Goal: Task Accomplishment & Management: Use online tool/utility

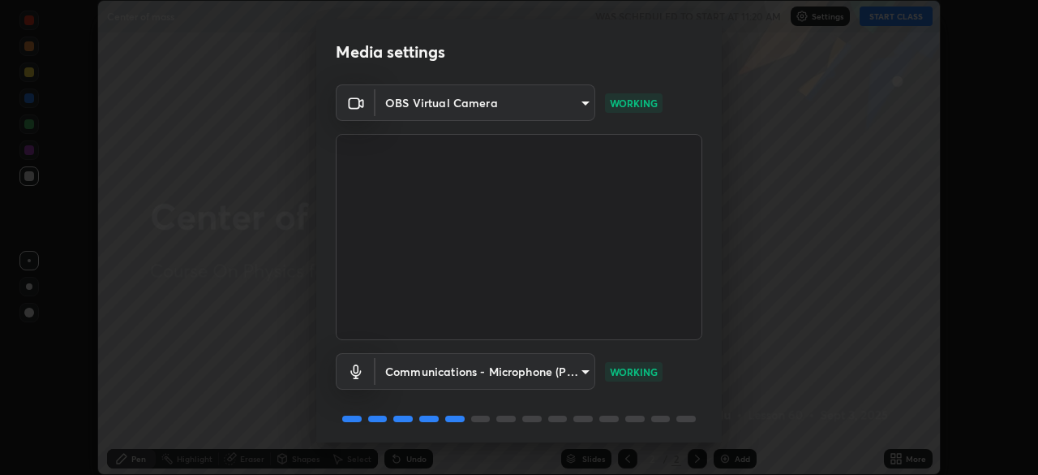
scroll to position [58, 0]
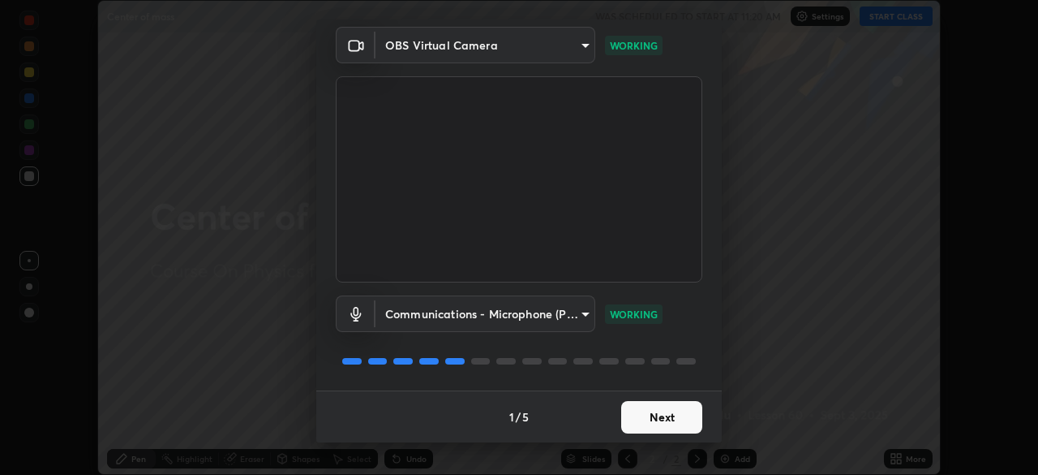
click at [666, 418] on button "Next" at bounding box center [661, 417] width 81 height 32
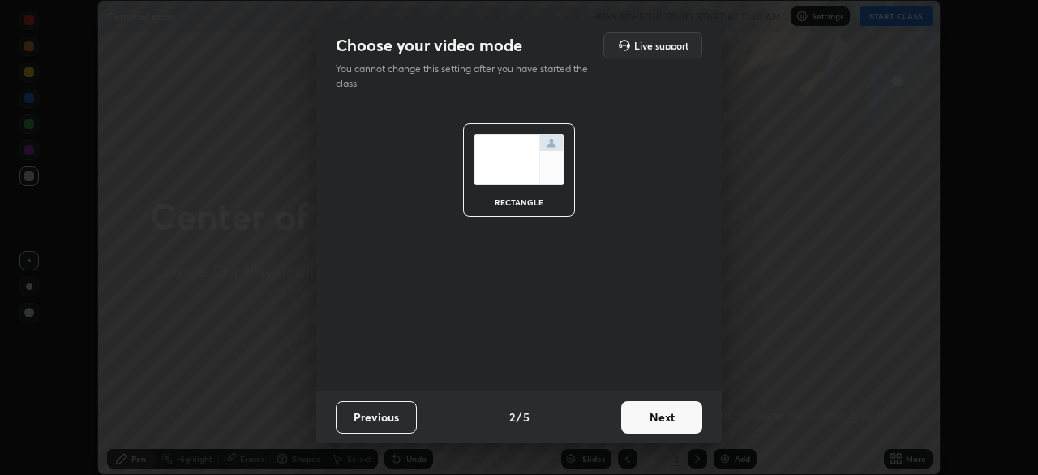
scroll to position [0, 0]
click at [667, 416] on button "Next" at bounding box center [661, 417] width 81 height 32
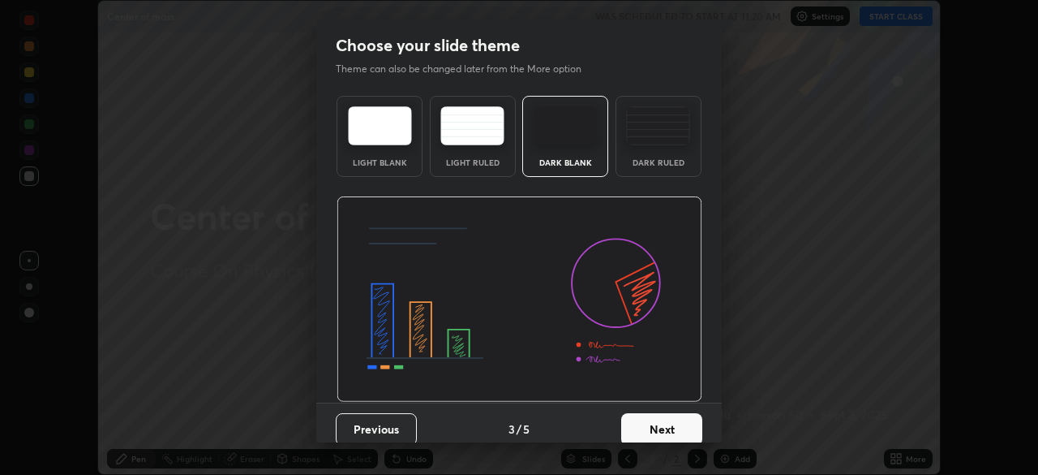
click at [664, 427] on button "Next" at bounding box center [661, 429] width 81 height 32
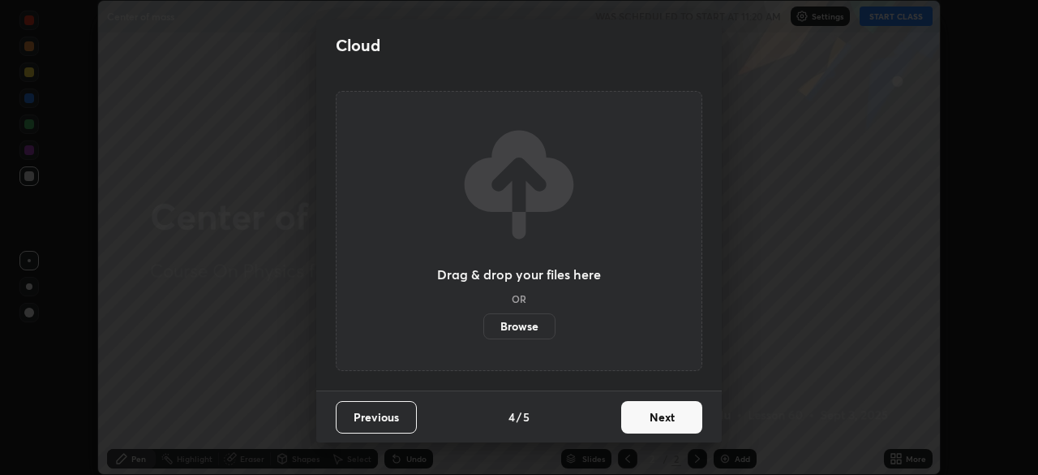
click at [669, 423] on button "Next" at bounding box center [661, 417] width 81 height 32
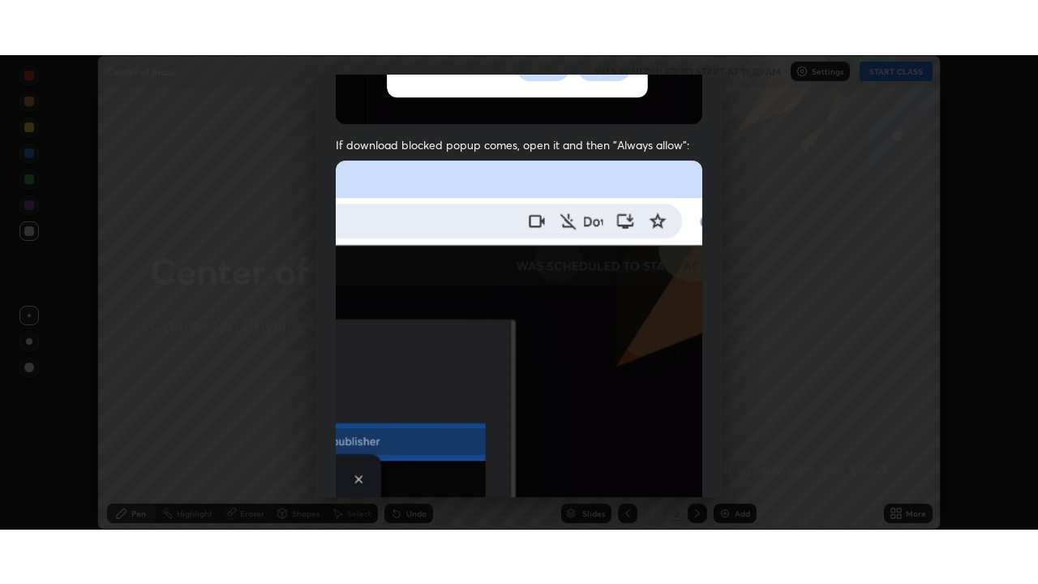
scroll to position [389, 0]
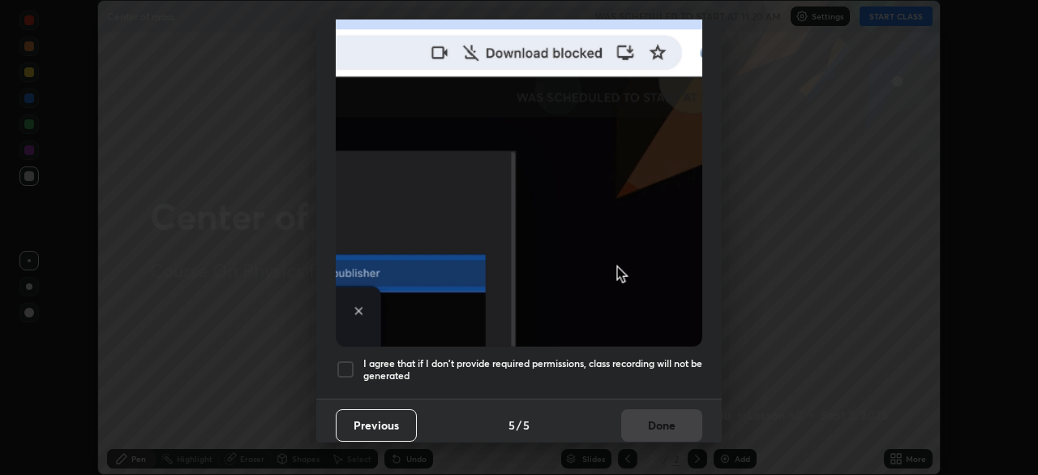
click at [347, 364] on div at bounding box center [345, 368] width 19 height 19
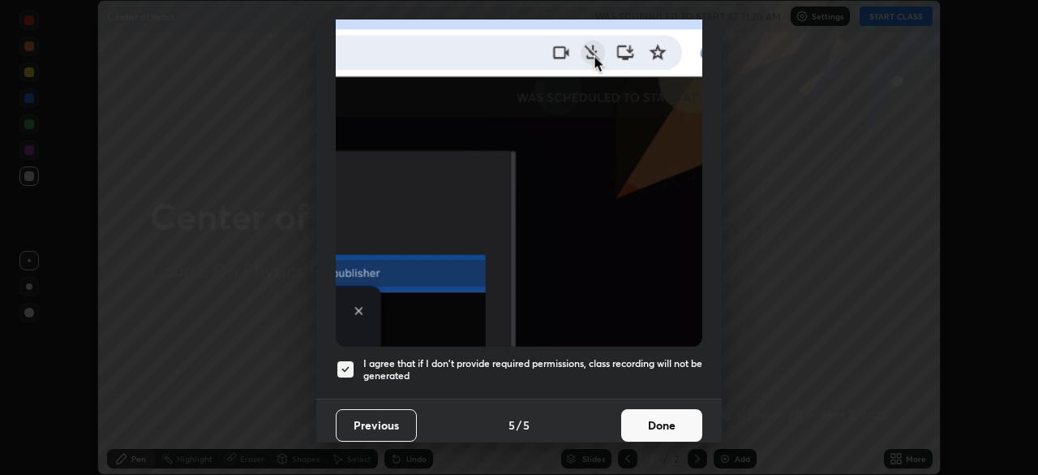
click at [662, 411] on button "Done" at bounding box center [661, 425] width 81 height 32
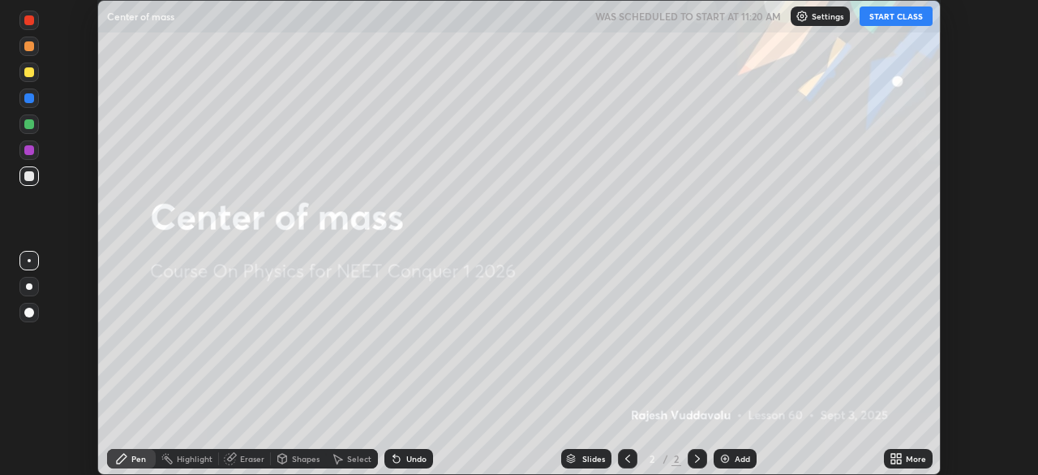
click at [898, 22] on button "START CLASS" at bounding box center [896, 15] width 73 height 19
click at [900, 457] on icon at bounding box center [899, 455] width 4 height 4
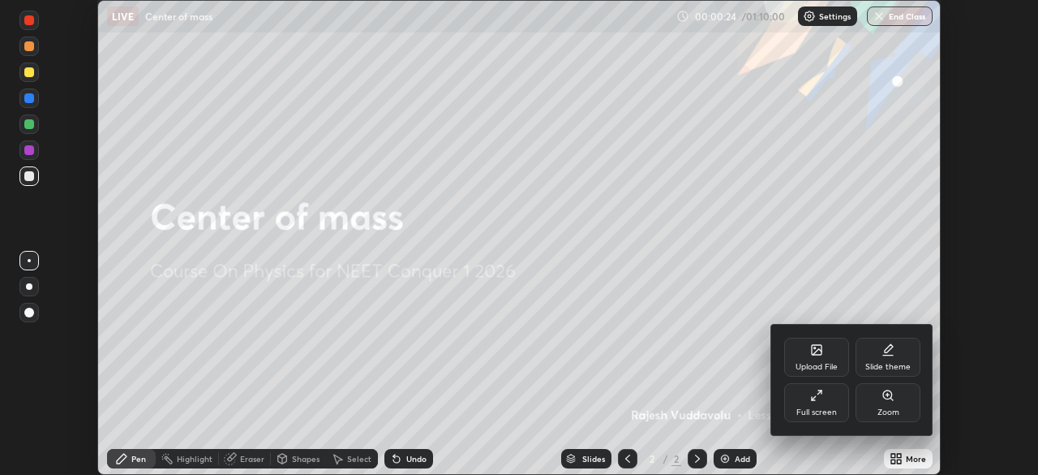
click at [814, 401] on icon at bounding box center [816, 395] width 13 height 13
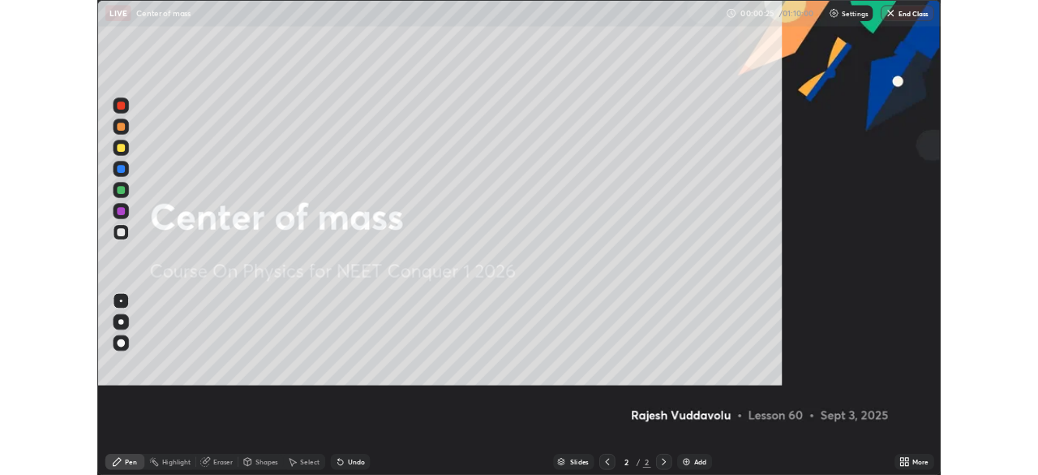
scroll to position [584, 1038]
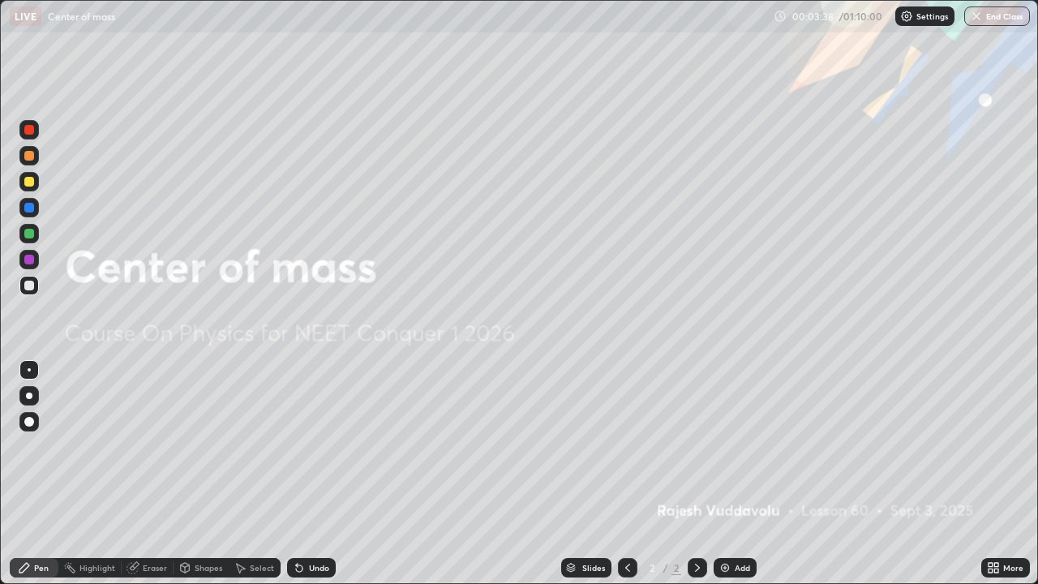
click at [716, 474] on div "Add" at bounding box center [735, 567] width 43 height 19
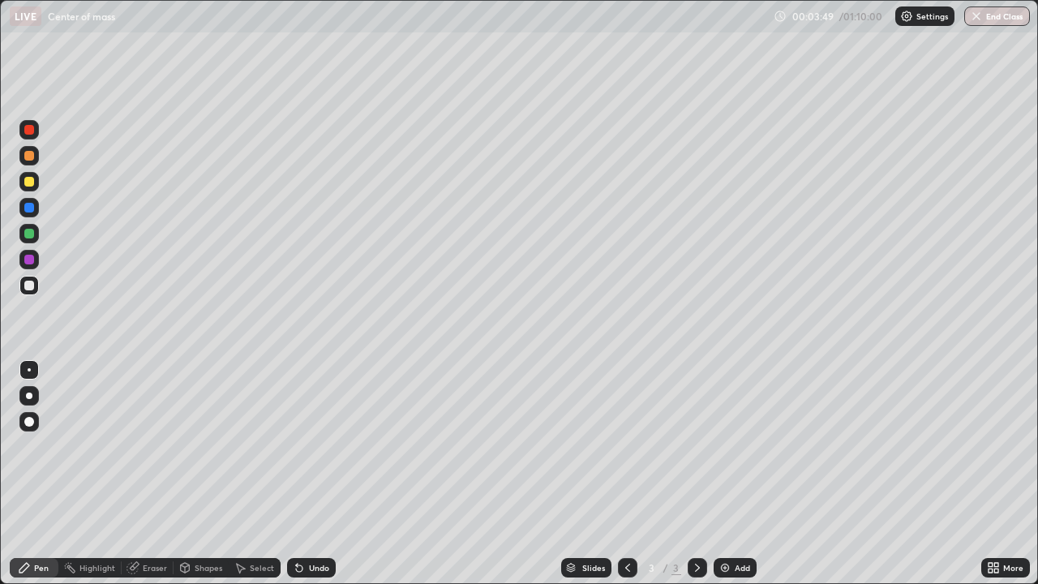
click at [316, 474] on div "Undo" at bounding box center [319, 568] width 20 height 8
click at [257, 474] on div "Select" at bounding box center [262, 568] width 24 height 8
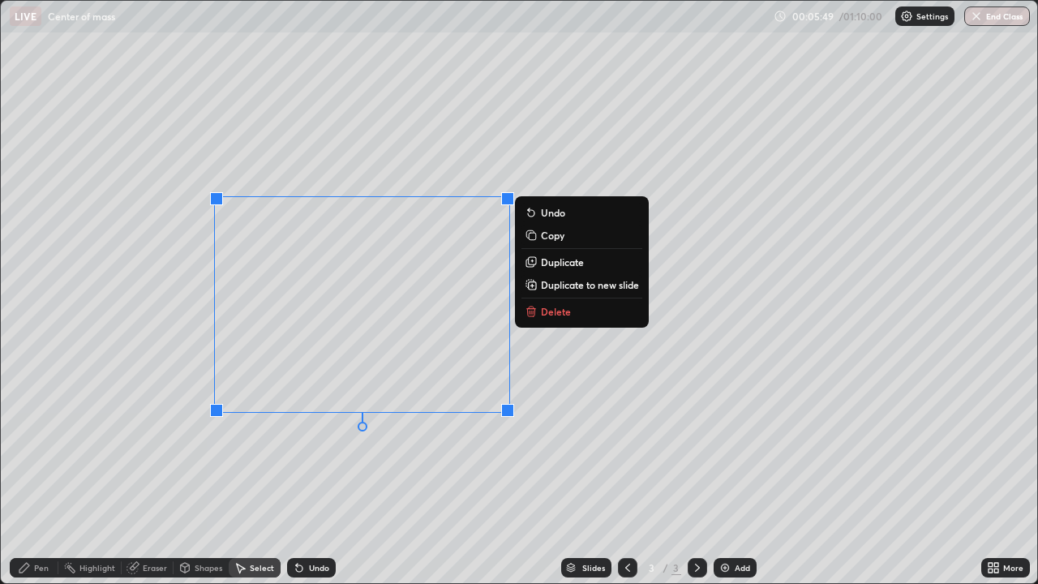
click at [556, 316] on p "Delete" at bounding box center [556, 311] width 30 height 13
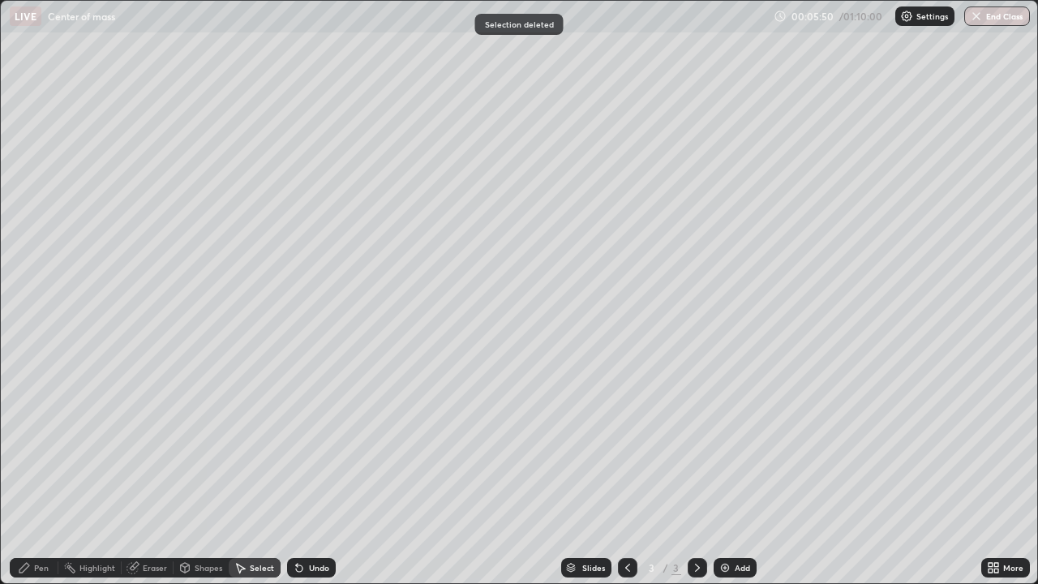
click at [46, 474] on div "Pen" at bounding box center [41, 568] width 15 height 8
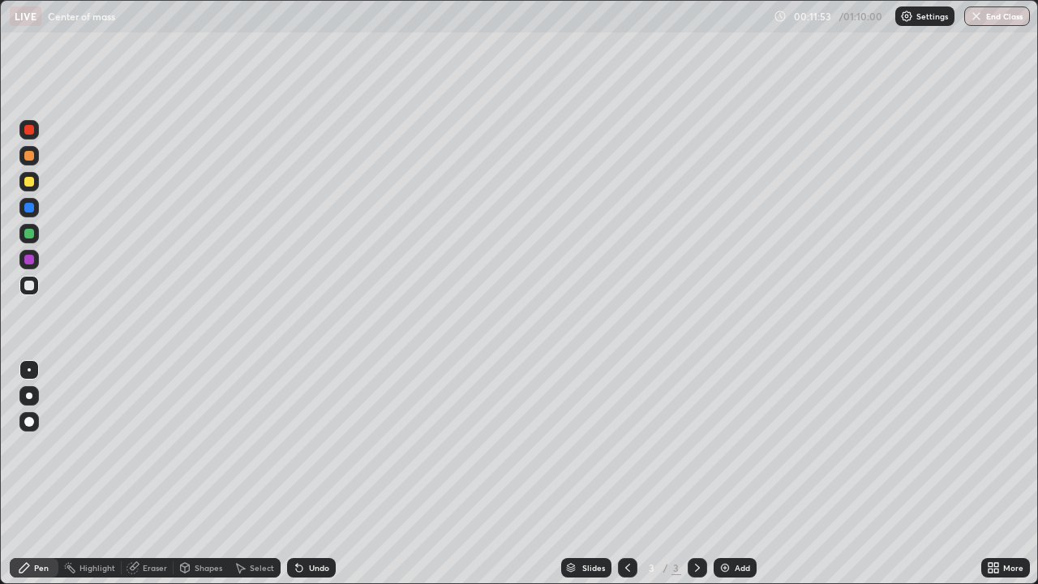
click at [729, 474] on div "Add" at bounding box center [735, 567] width 43 height 19
click at [253, 474] on div "Select" at bounding box center [255, 567] width 52 height 19
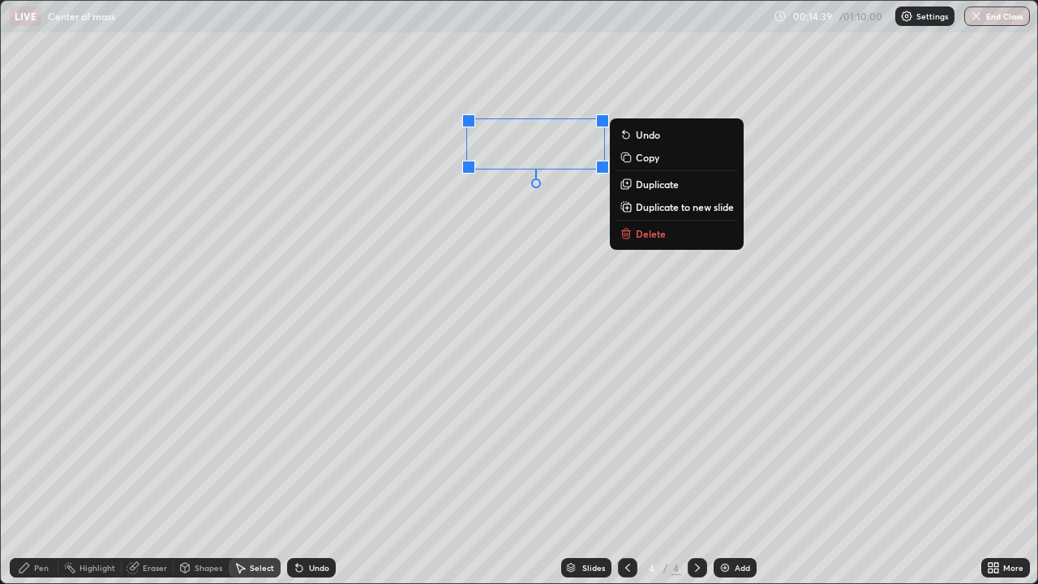
click at [658, 233] on p "Delete" at bounding box center [651, 233] width 30 height 13
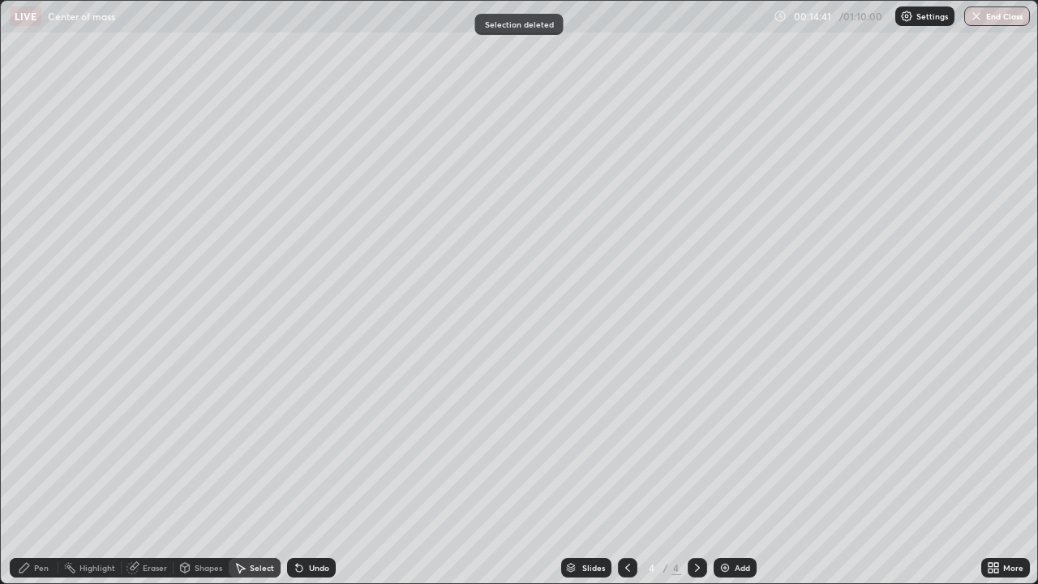
click at [28, 474] on div "Pen" at bounding box center [34, 567] width 49 height 19
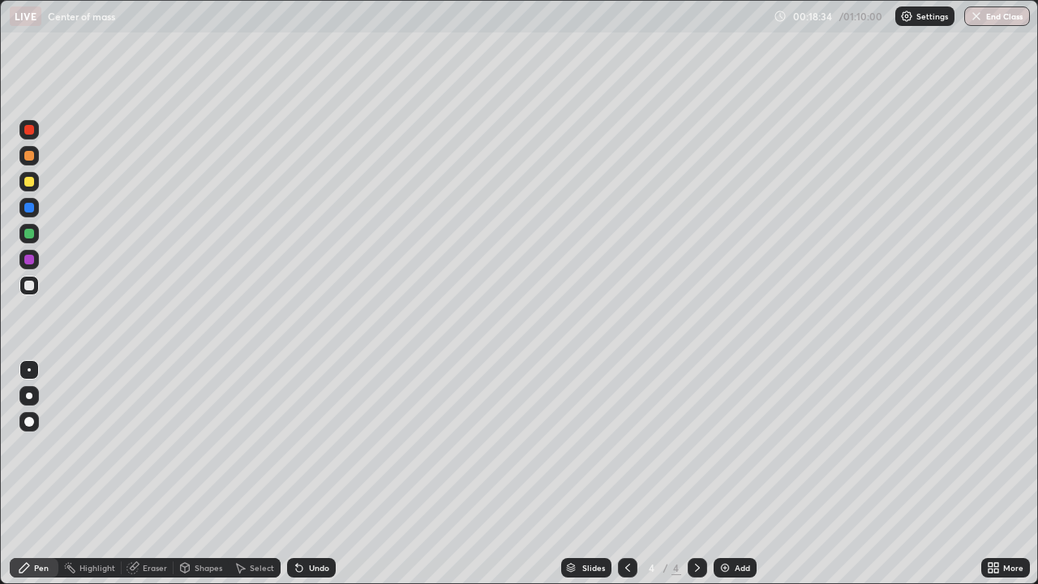
click at [308, 474] on div "Undo" at bounding box center [311, 567] width 49 height 19
click at [257, 474] on div "Select" at bounding box center [255, 567] width 52 height 19
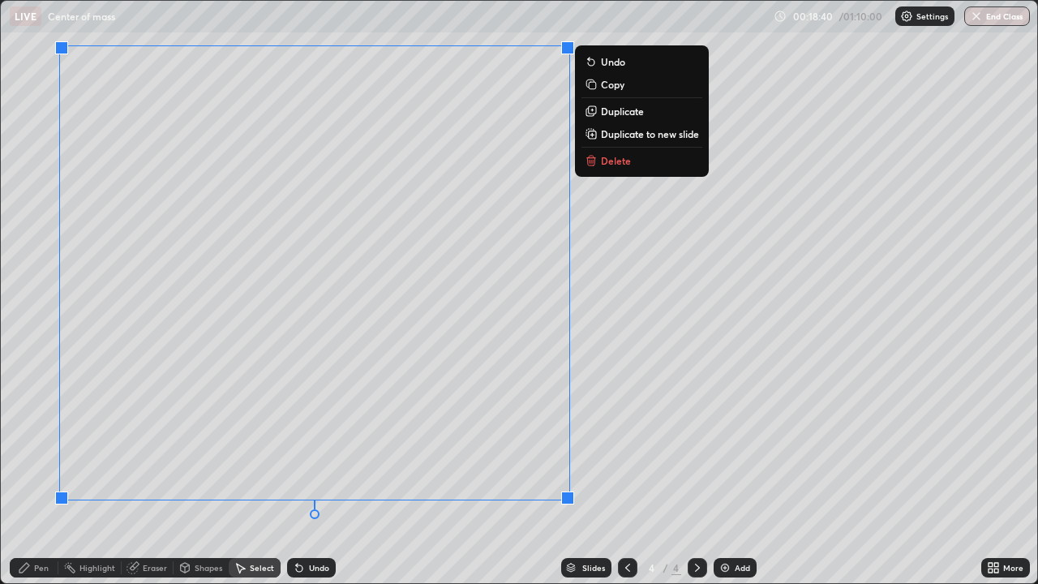
click at [608, 167] on button "Delete" at bounding box center [642, 160] width 121 height 19
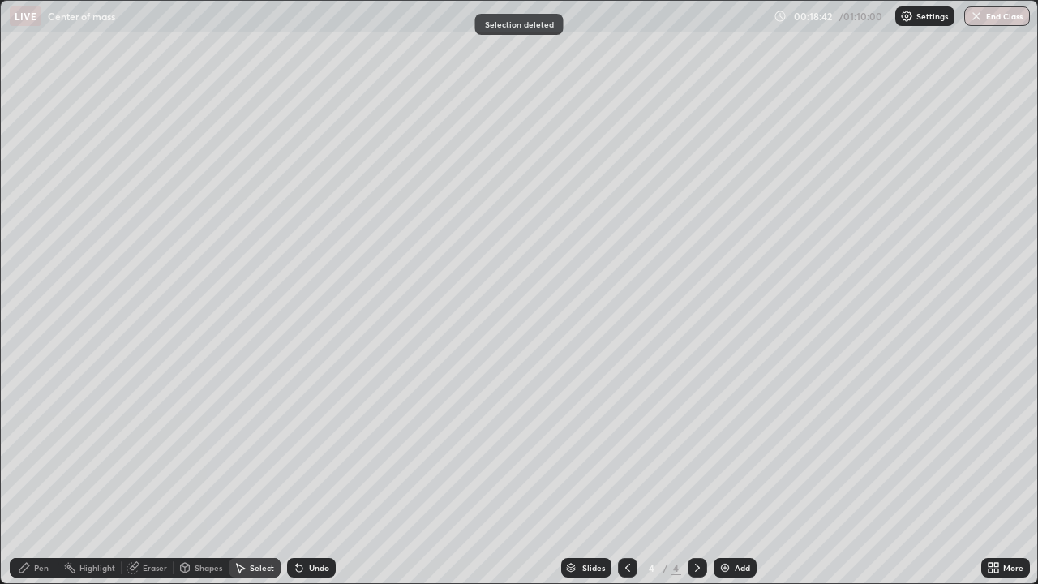
click at [40, 474] on div "Pen" at bounding box center [41, 568] width 15 height 8
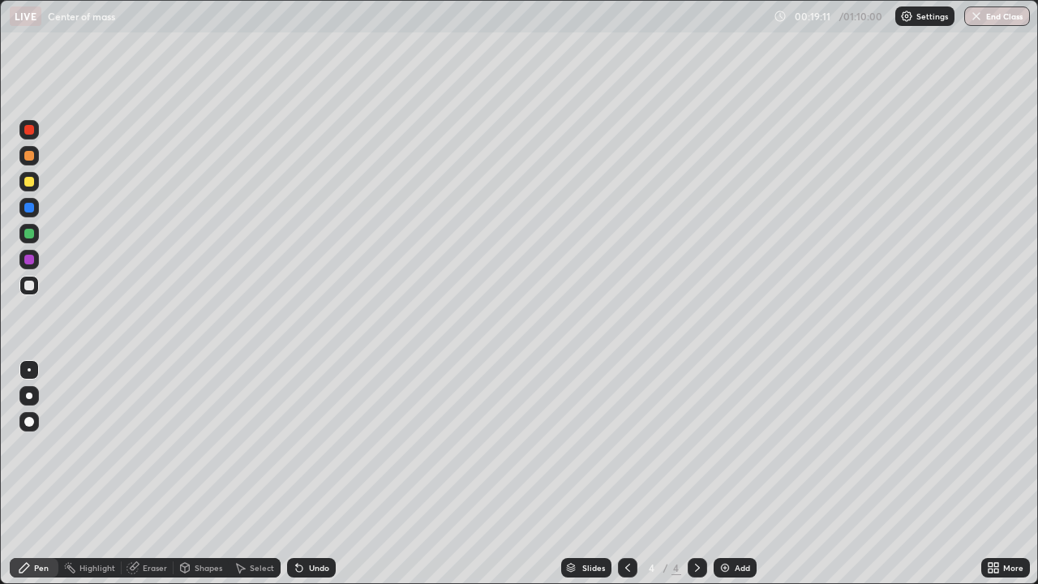
click at [313, 474] on div "Undo" at bounding box center [319, 568] width 20 height 8
click at [316, 474] on div "Undo" at bounding box center [319, 568] width 20 height 8
click at [317, 474] on div "Undo" at bounding box center [319, 568] width 20 height 8
click at [319, 474] on div "Undo" at bounding box center [319, 568] width 20 height 8
click at [320, 474] on div "Undo" at bounding box center [319, 568] width 20 height 8
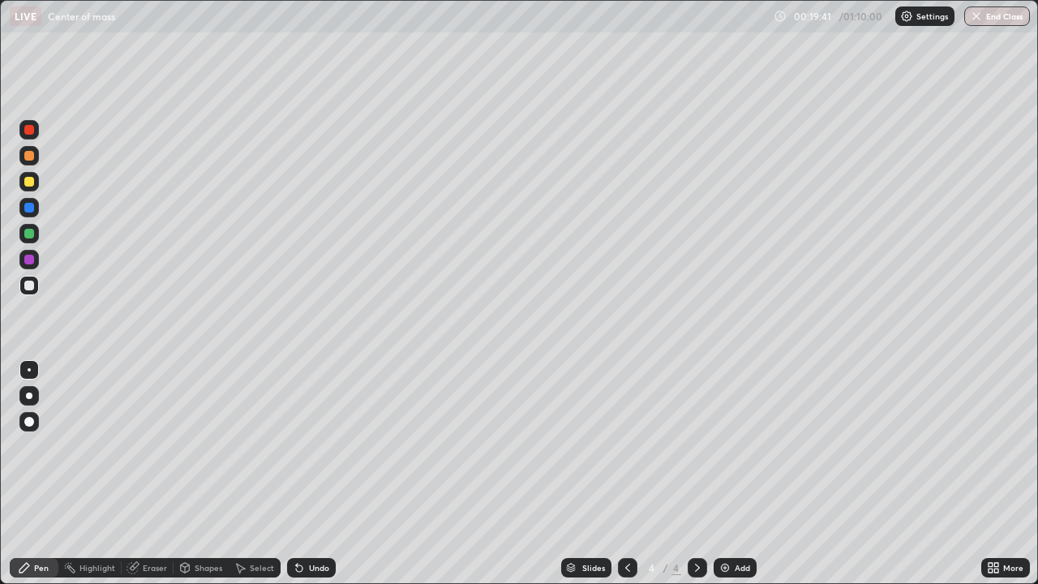
click at [151, 474] on div "Eraser" at bounding box center [155, 568] width 24 height 8
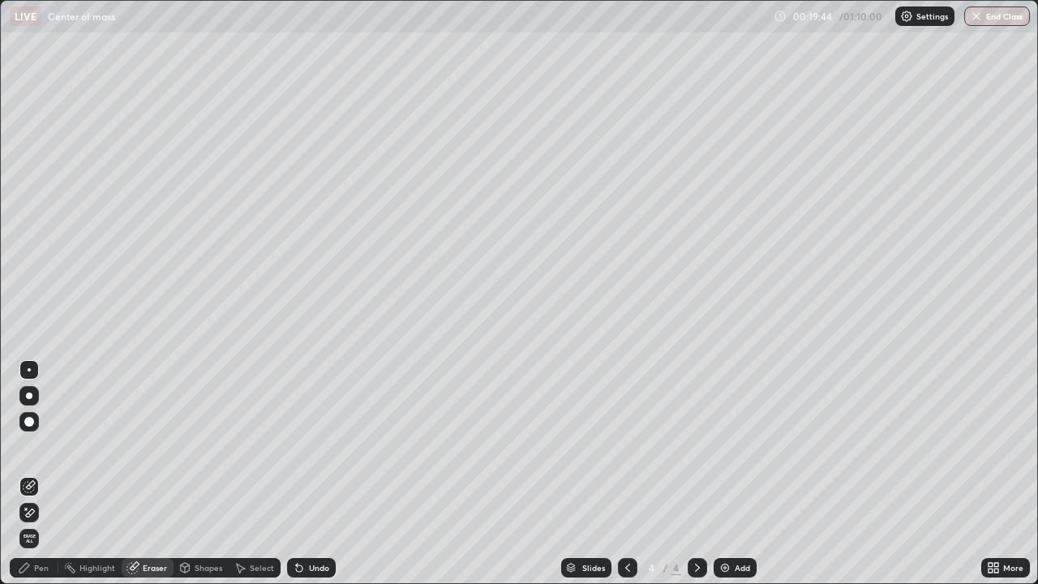
click at [33, 474] on div "Pen" at bounding box center [34, 567] width 49 height 19
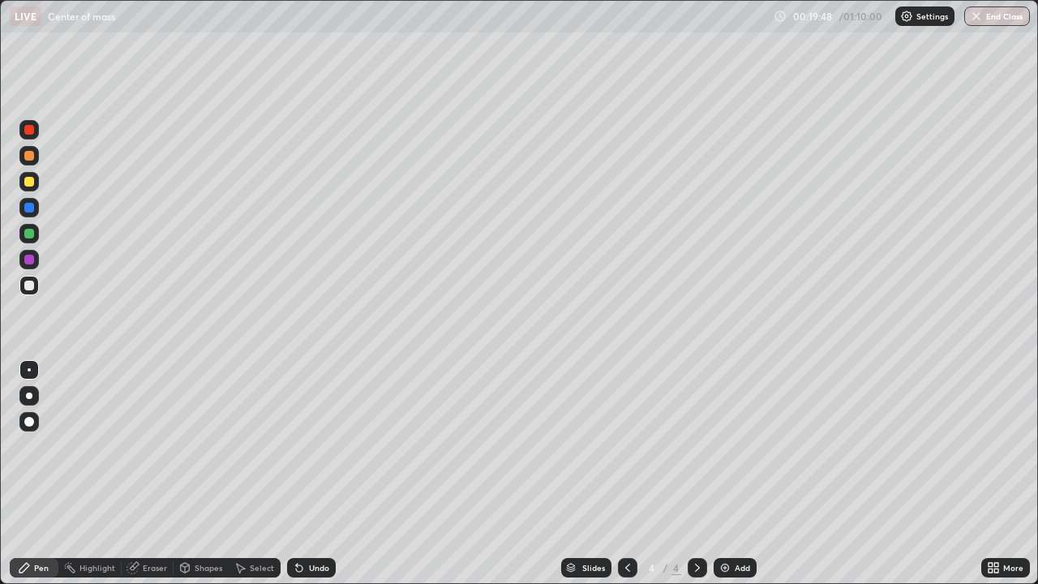
click at [148, 474] on div "Eraser" at bounding box center [155, 568] width 24 height 8
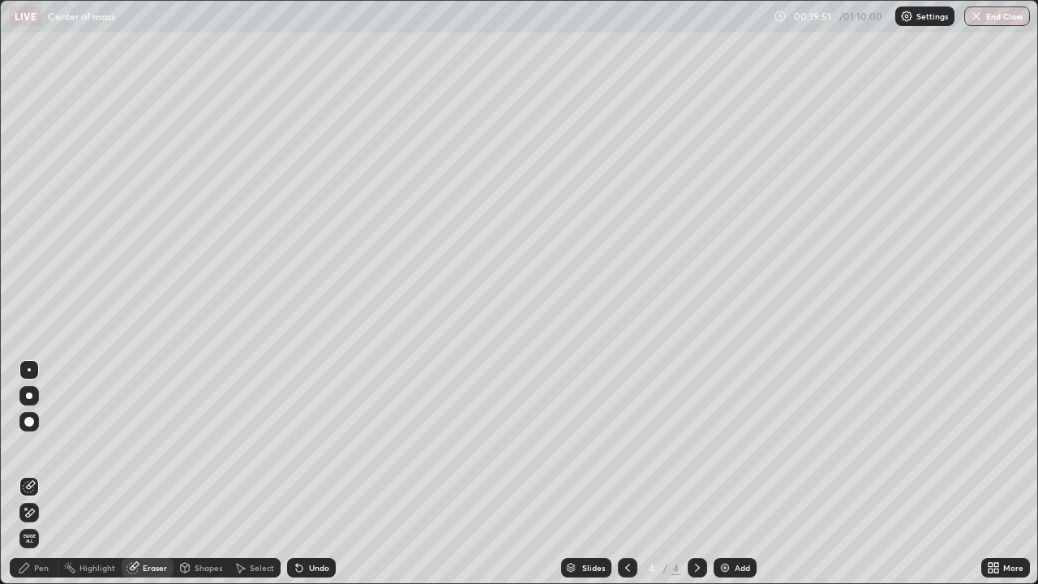
click at [39, 474] on div "Pen" at bounding box center [41, 568] width 15 height 8
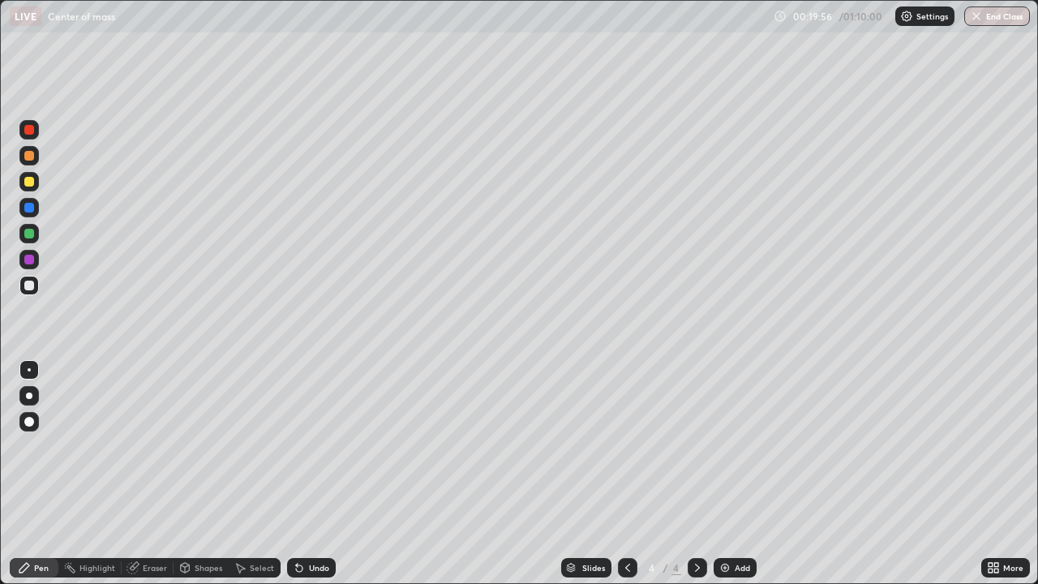
click at [148, 474] on div "Eraser" at bounding box center [155, 568] width 24 height 8
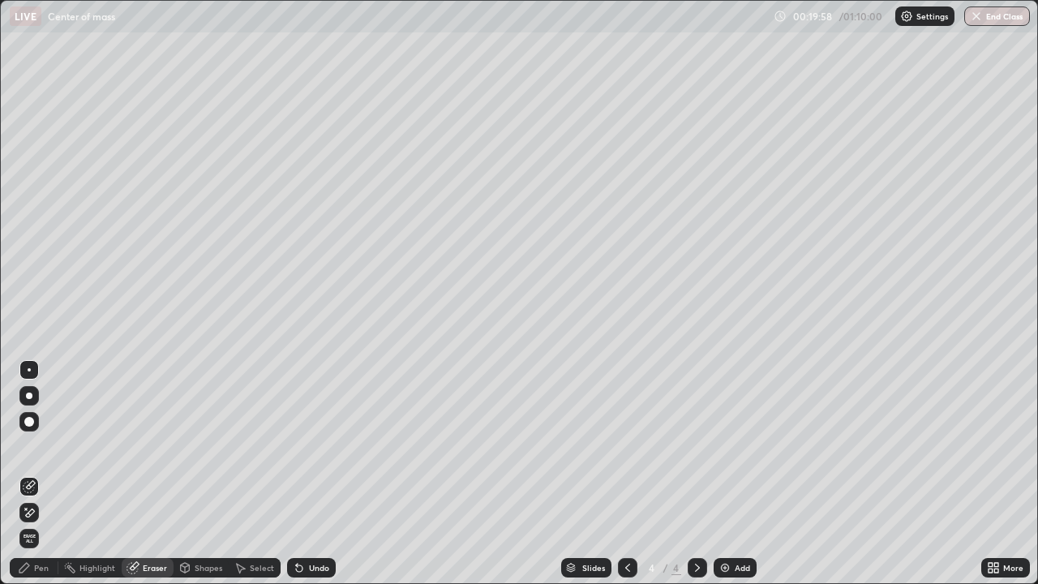
click at [32, 474] on div "Pen" at bounding box center [34, 567] width 49 height 19
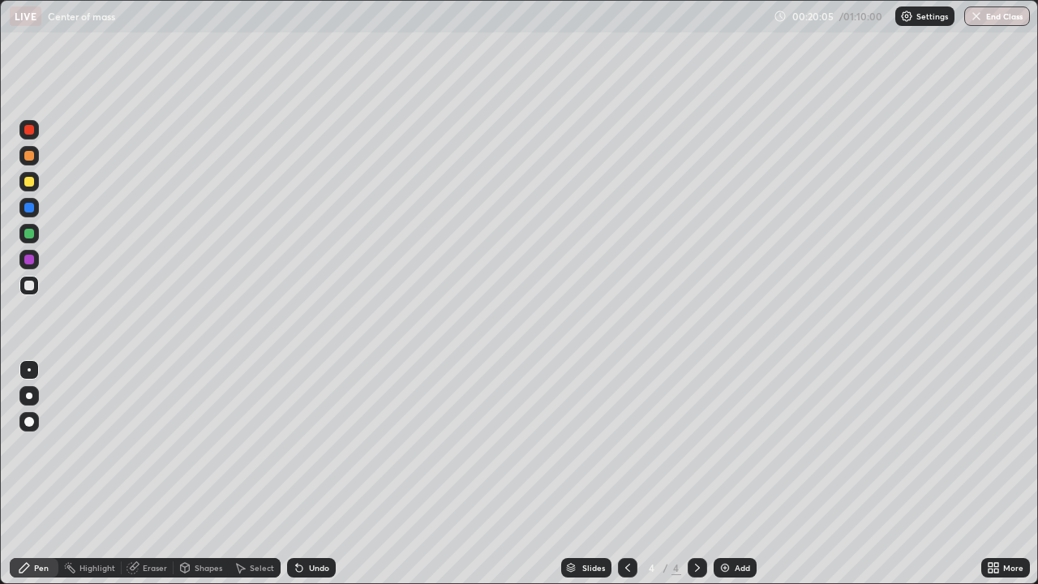
click at [152, 474] on div "Eraser" at bounding box center [155, 568] width 24 height 8
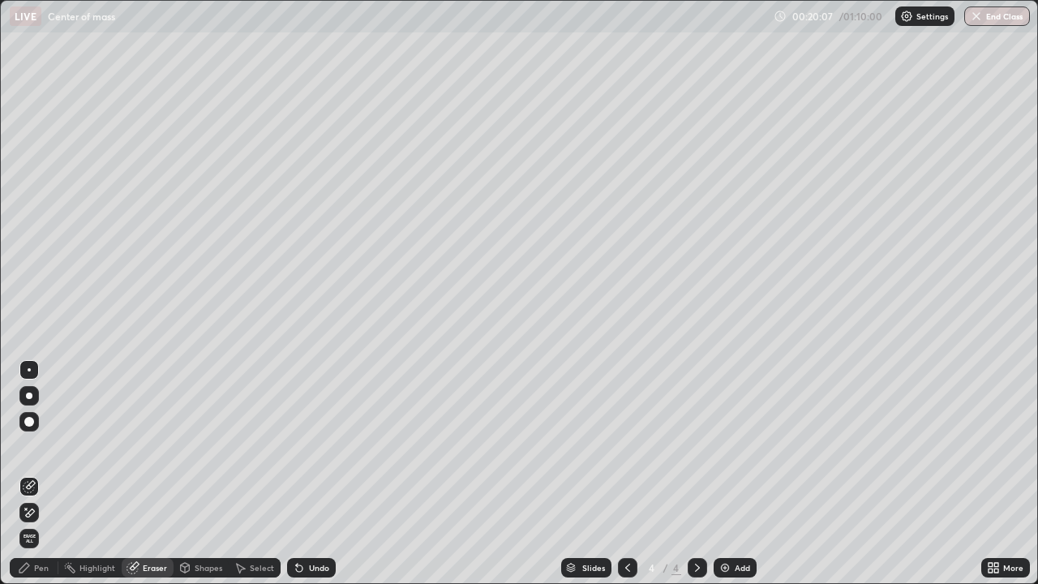
click at [38, 474] on div "Pen" at bounding box center [41, 568] width 15 height 8
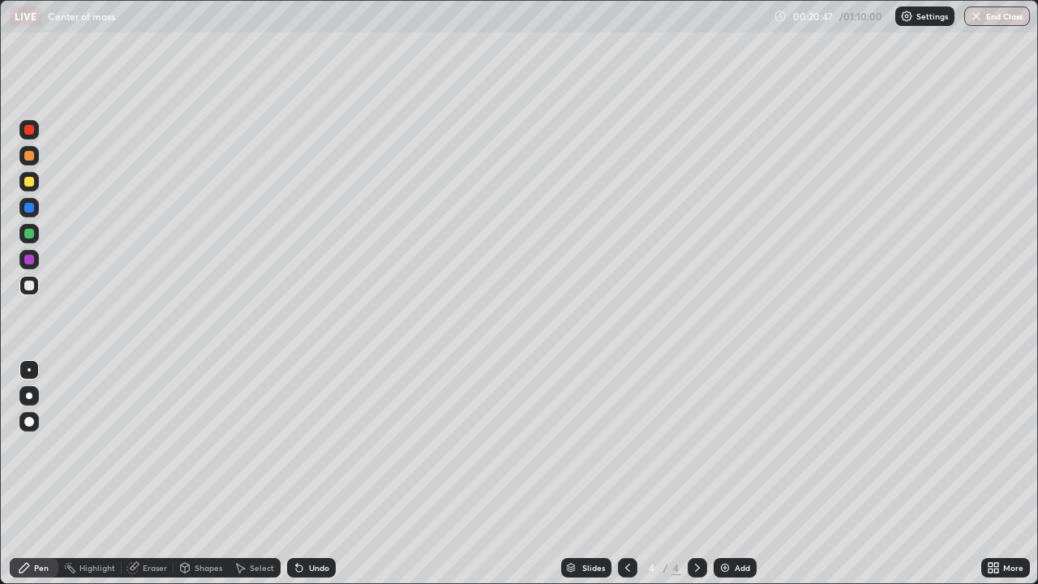
click at [147, 474] on div "Eraser" at bounding box center [148, 567] width 52 height 19
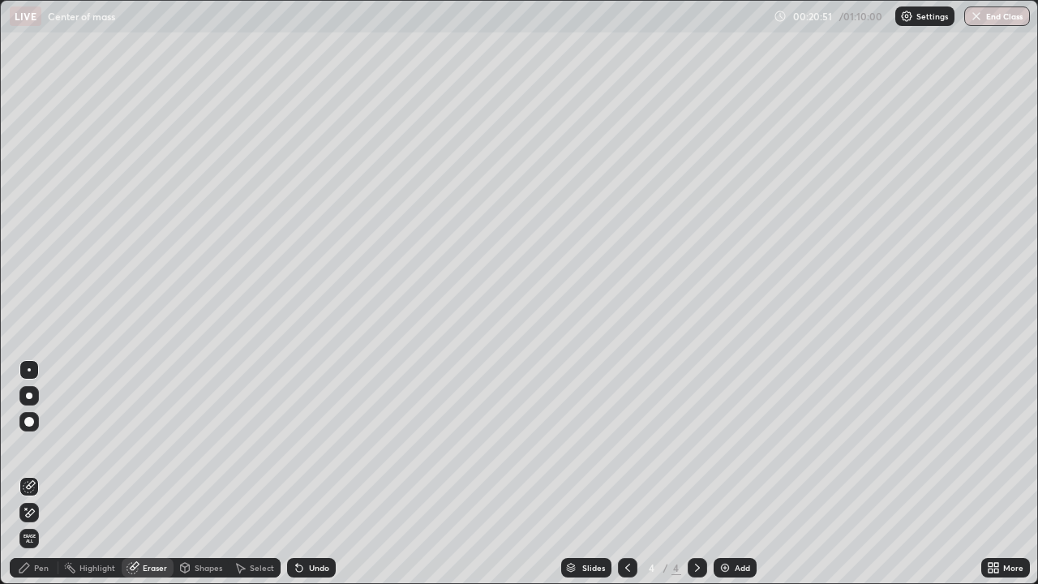
click at [261, 474] on div "Select" at bounding box center [262, 568] width 24 height 8
click at [645, 474] on div "0 ° Undo Copy Duplicate Duplicate to new slide Delete" at bounding box center [519, 292] width 1037 height 582
click at [51, 474] on div "Pen" at bounding box center [34, 567] width 49 height 19
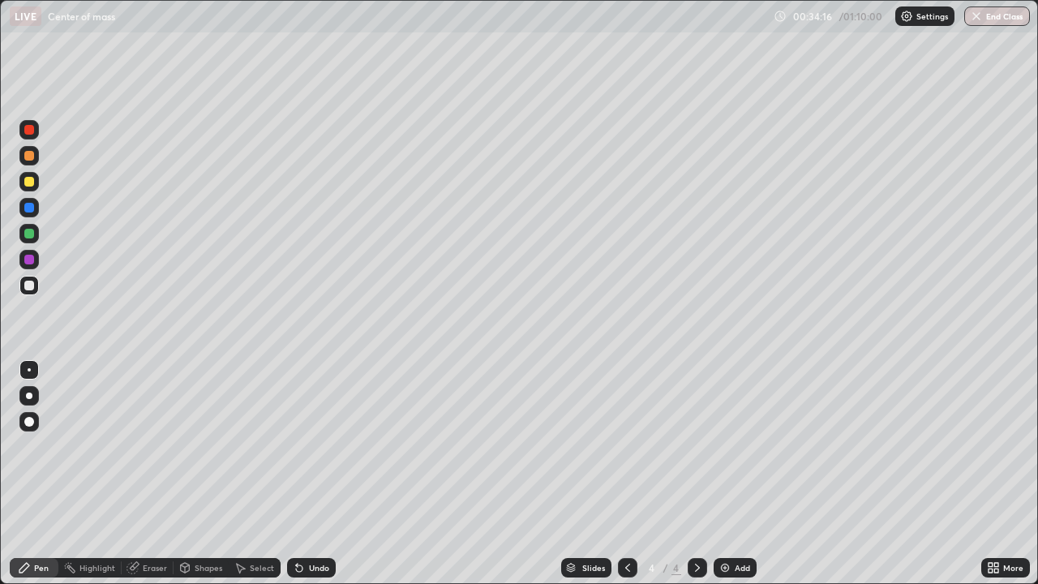
click at [735, 474] on div "Add" at bounding box center [735, 567] width 43 height 19
click at [320, 474] on div "Undo" at bounding box center [319, 568] width 20 height 8
click at [30, 232] on div at bounding box center [29, 234] width 10 height 10
click at [260, 474] on div "Select" at bounding box center [262, 568] width 24 height 8
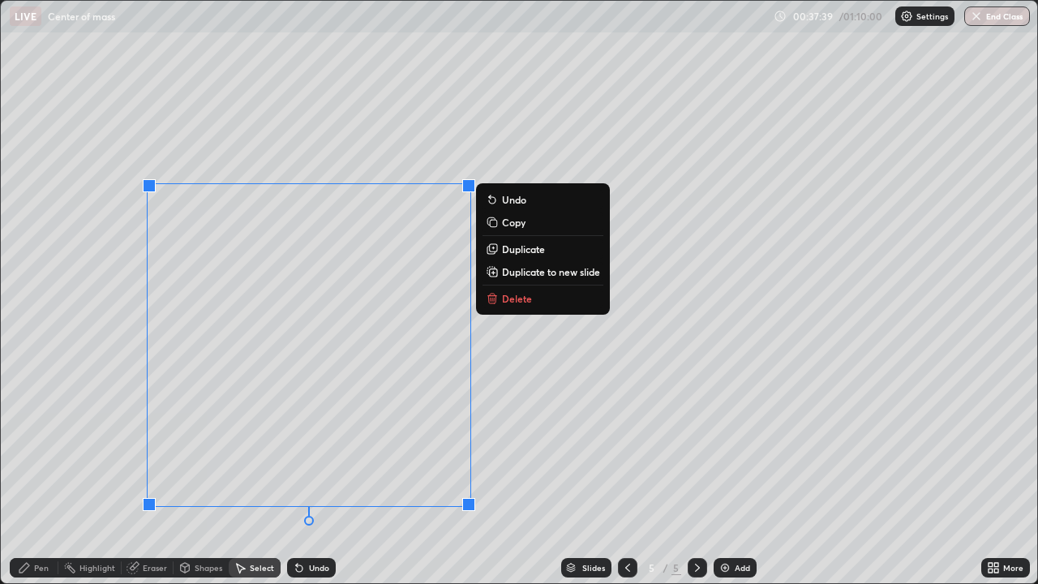
click at [504, 300] on p "Delete" at bounding box center [517, 298] width 30 height 13
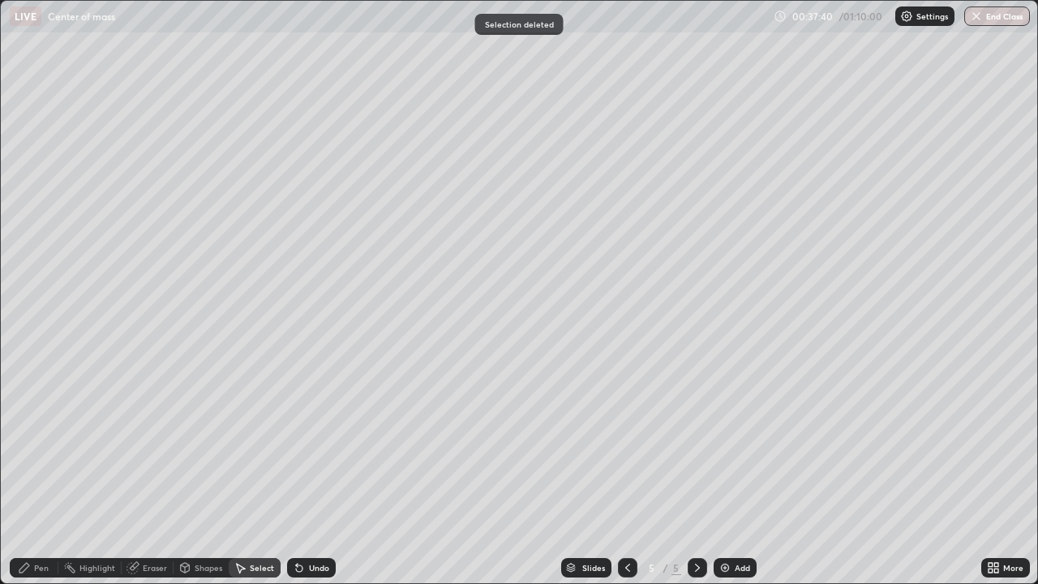
click at [51, 474] on div "Pen" at bounding box center [34, 567] width 49 height 19
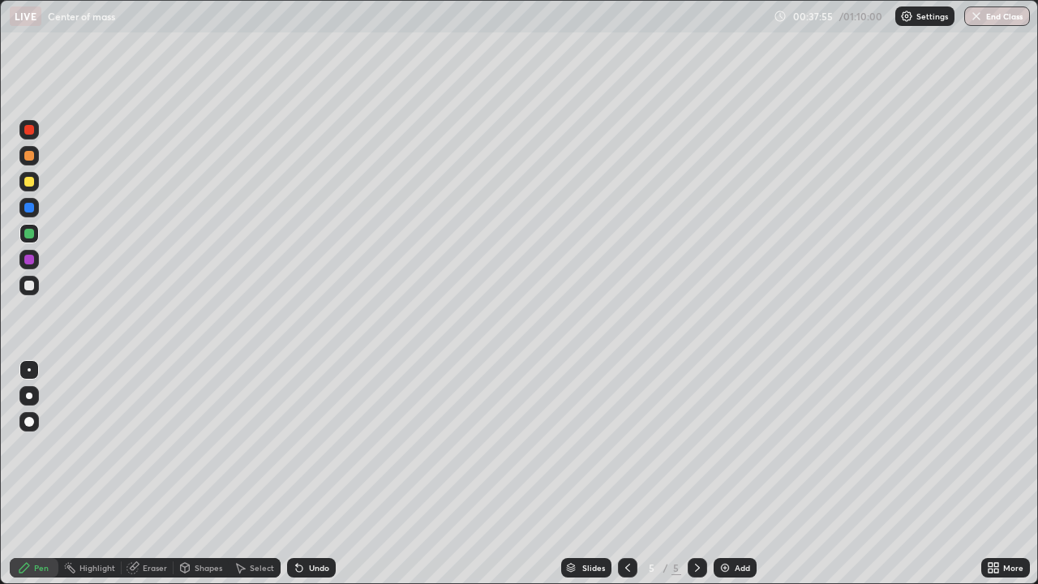
click at [28, 281] on div at bounding box center [29, 286] width 10 height 10
click at [258, 474] on div "Select" at bounding box center [262, 568] width 24 height 8
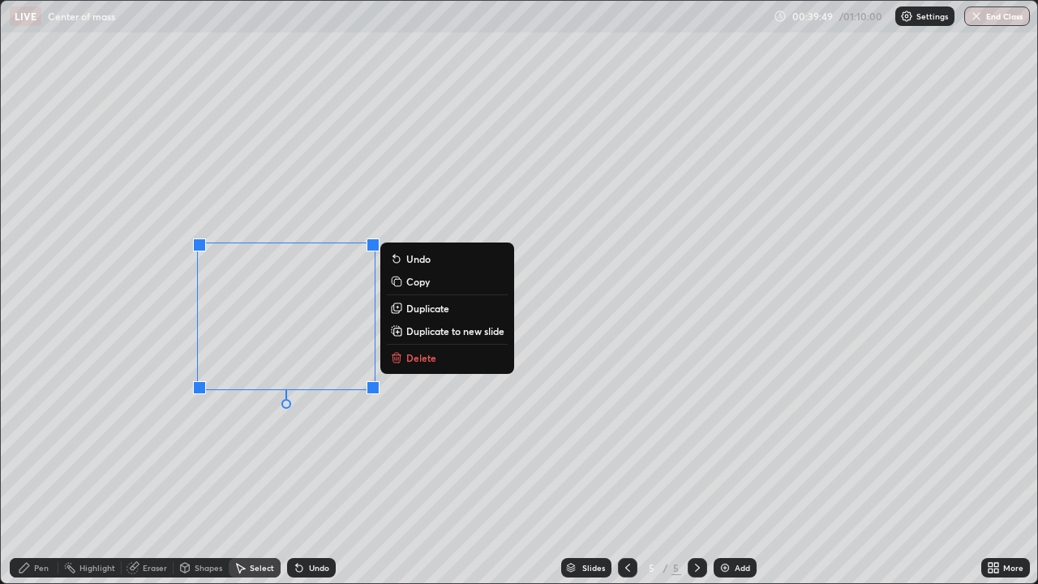
click at [353, 474] on div "0 ° Undo Copy Duplicate Duplicate to new slide Delete" at bounding box center [519, 292] width 1037 height 582
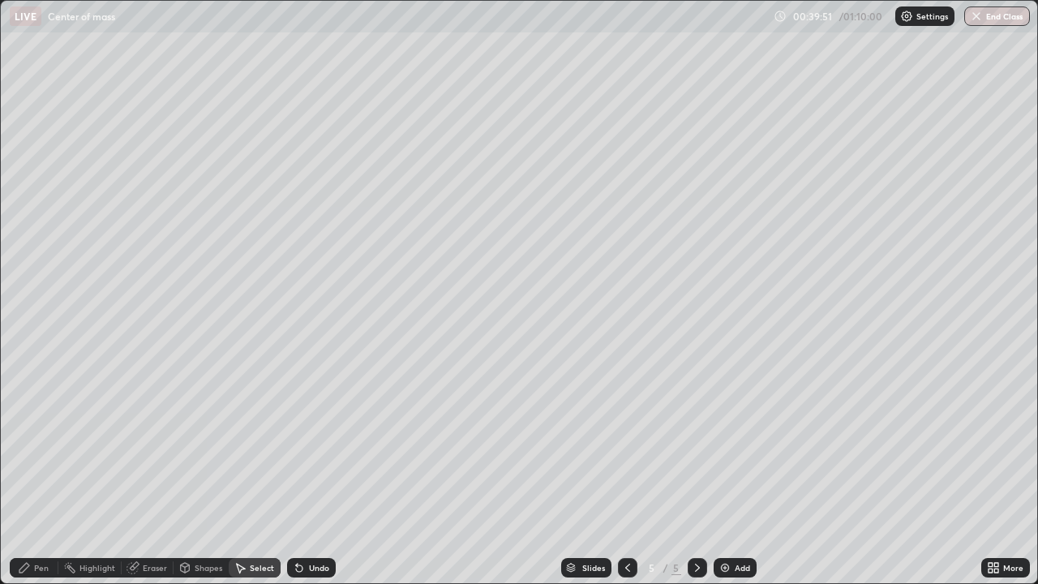
click at [32, 474] on div "Pen" at bounding box center [34, 567] width 49 height 19
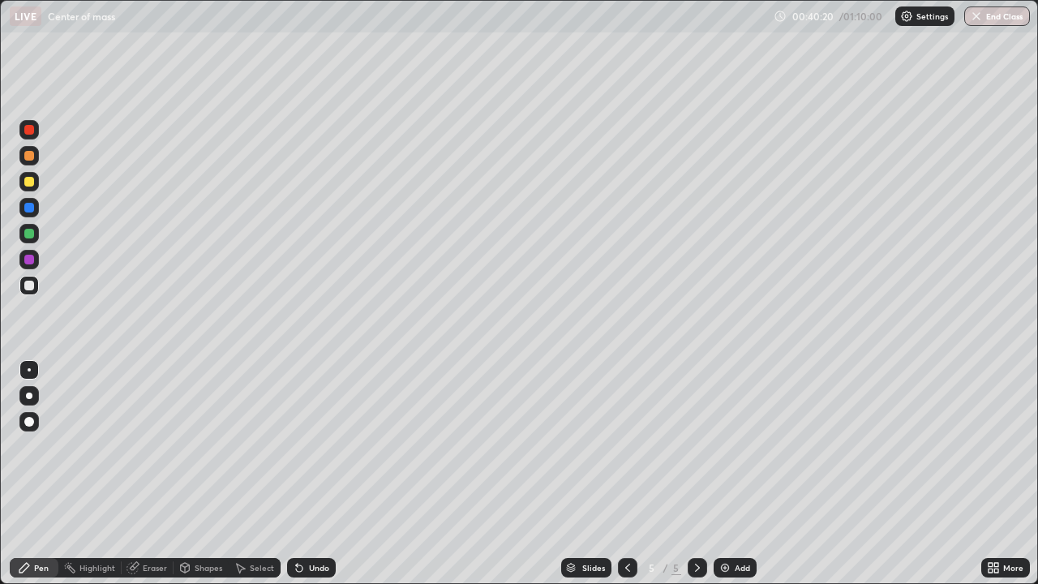
click at [311, 474] on div "Undo" at bounding box center [319, 568] width 20 height 8
click at [309, 474] on div "Undo" at bounding box center [319, 568] width 20 height 8
click at [312, 474] on div "Undo" at bounding box center [311, 567] width 49 height 19
click at [320, 474] on div "Undo" at bounding box center [311, 567] width 49 height 19
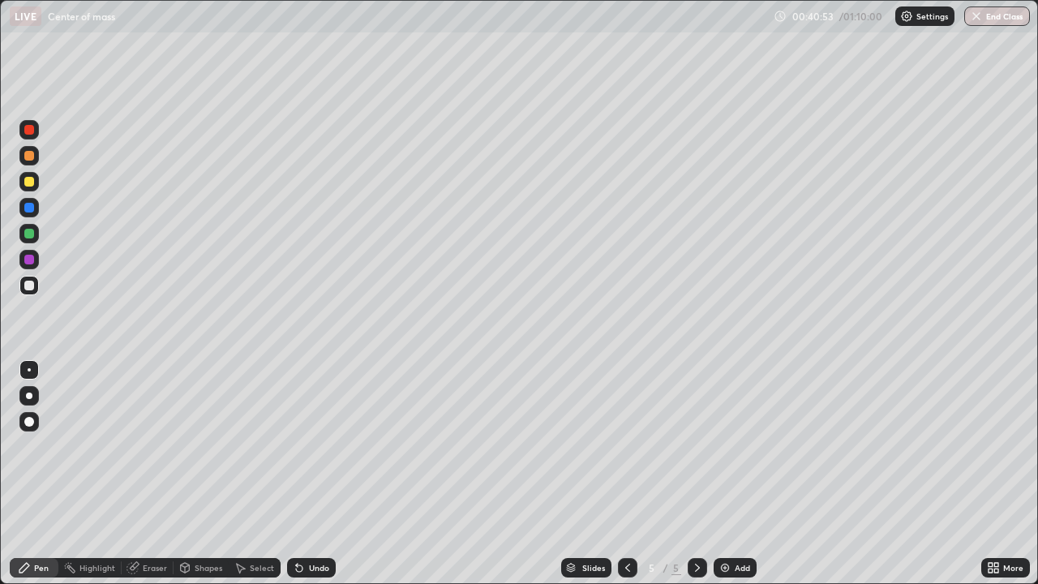
click at [28, 234] on div at bounding box center [29, 234] width 10 height 10
click at [30, 184] on div at bounding box center [29, 182] width 10 height 10
click at [256, 474] on div "Select" at bounding box center [262, 568] width 24 height 8
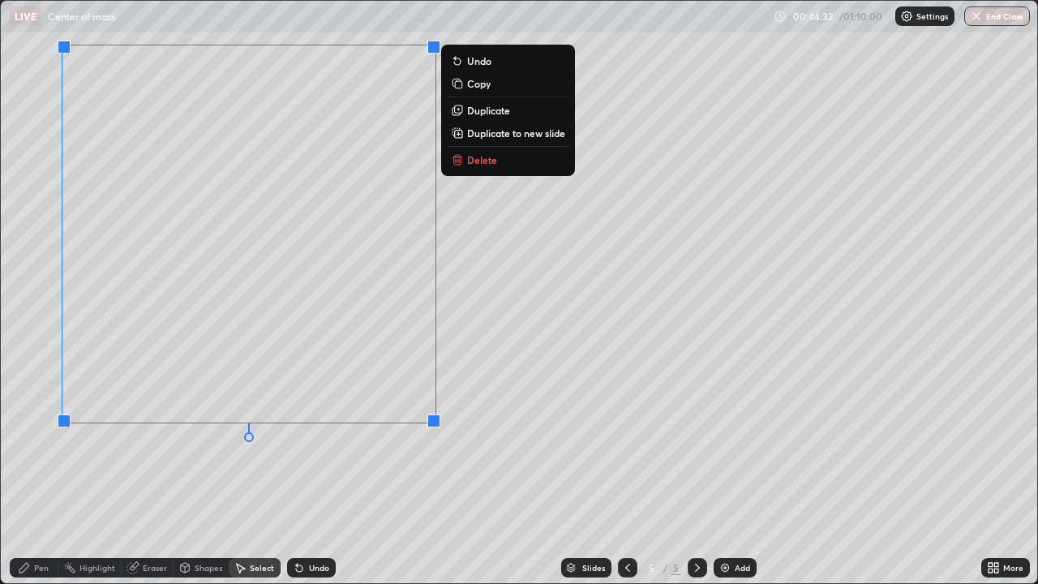
click at [483, 159] on p "Delete" at bounding box center [482, 159] width 30 height 13
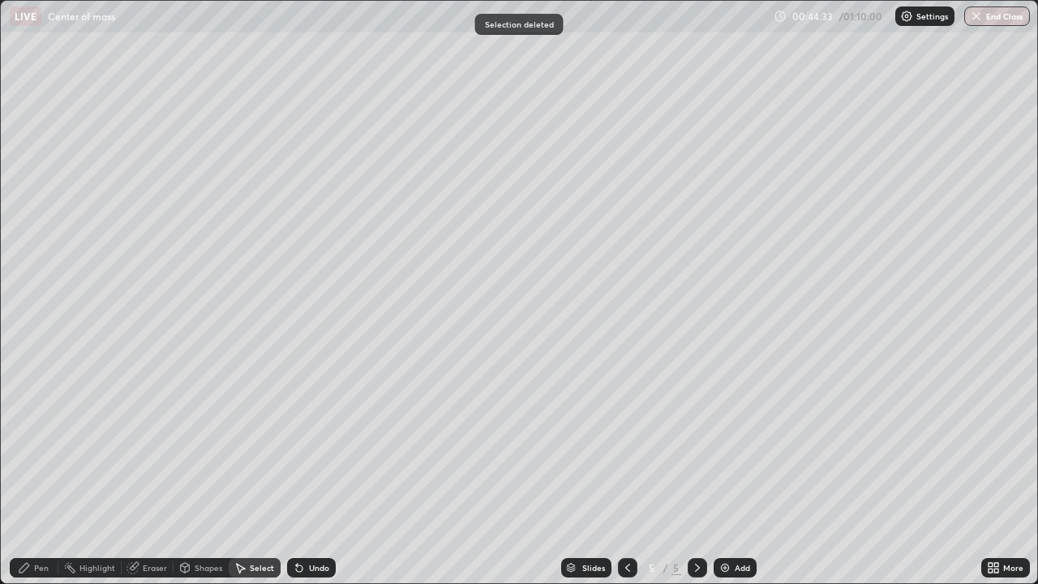
click at [34, 474] on div "Pen" at bounding box center [41, 568] width 15 height 8
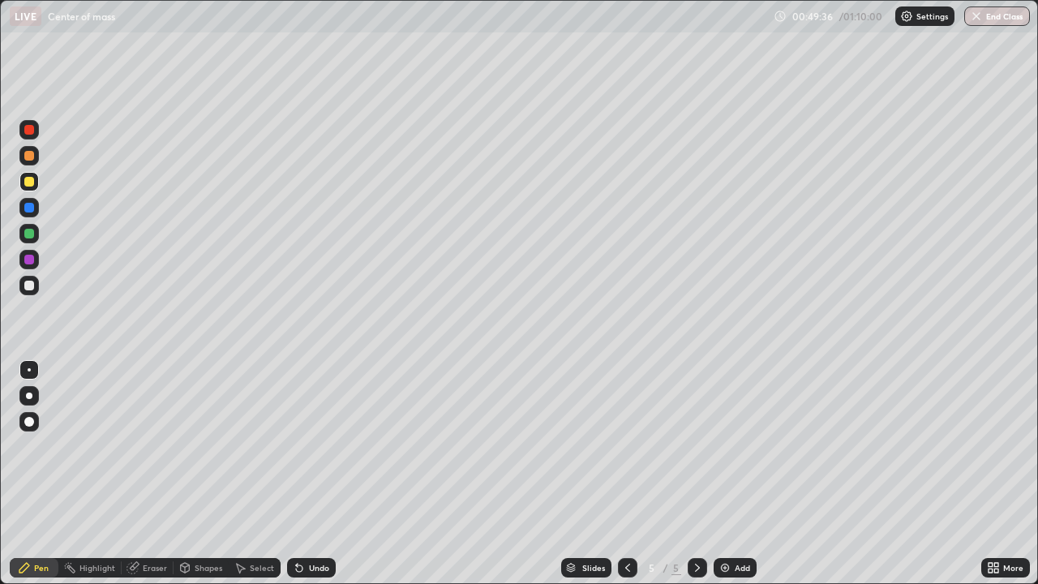
click at [723, 474] on img at bounding box center [725, 567] width 13 height 13
click at [322, 474] on div "Undo" at bounding box center [311, 567] width 49 height 19
click at [318, 474] on div "Undo" at bounding box center [311, 567] width 49 height 19
click at [323, 474] on div "Undo" at bounding box center [311, 567] width 49 height 19
click at [311, 474] on div "Undo" at bounding box center [319, 568] width 20 height 8
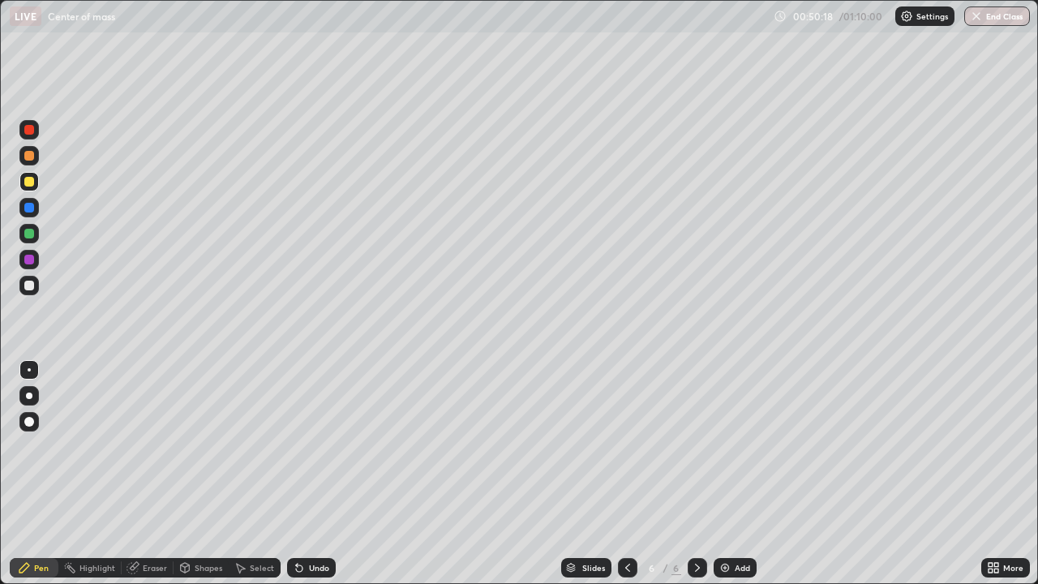
click at [310, 474] on div "Undo" at bounding box center [319, 568] width 20 height 8
click at [195, 474] on div "Shapes" at bounding box center [209, 568] width 28 height 8
click at [163, 474] on div "Eraser" at bounding box center [155, 568] width 24 height 8
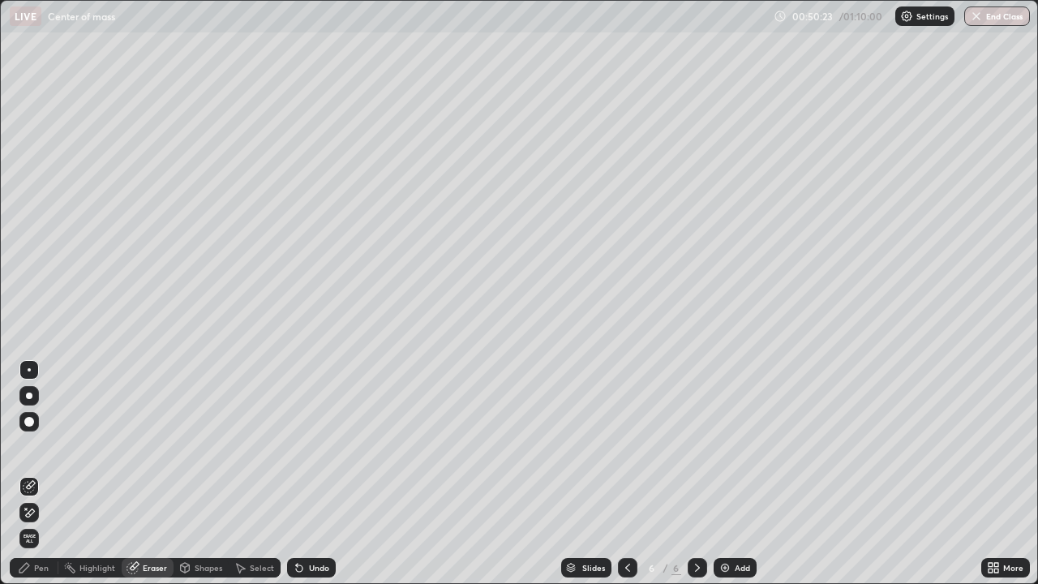
click at [45, 474] on div "Pen" at bounding box center [41, 568] width 15 height 8
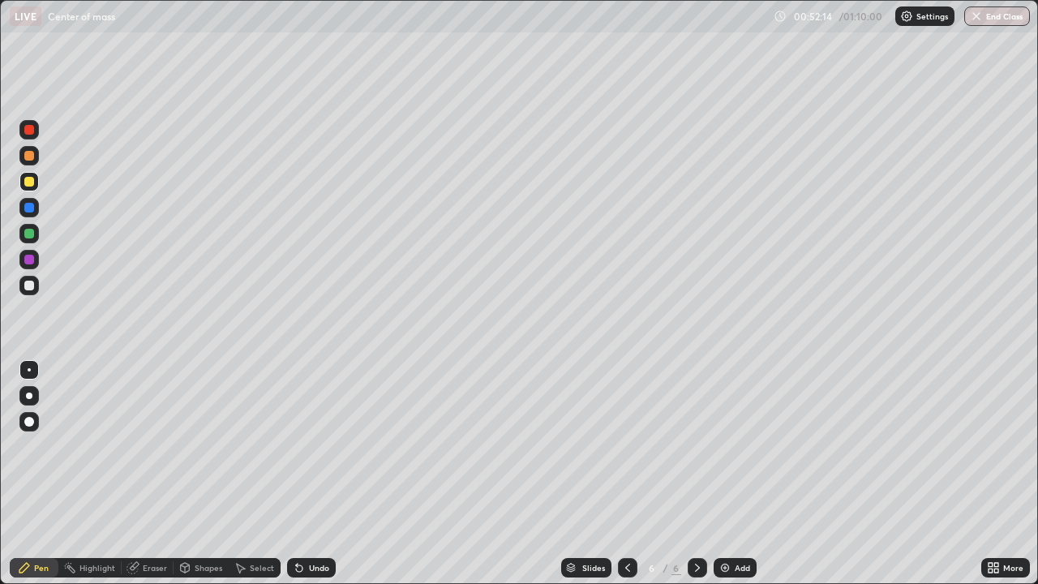
click at [32, 234] on div at bounding box center [29, 234] width 10 height 10
click at [724, 474] on img at bounding box center [725, 567] width 13 height 13
click at [309, 474] on div "Undo" at bounding box center [319, 568] width 20 height 8
click at [311, 474] on div "Undo" at bounding box center [311, 567] width 49 height 19
click at [317, 474] on div "Undo" at bounding box center [319, 568] width 20 height 8
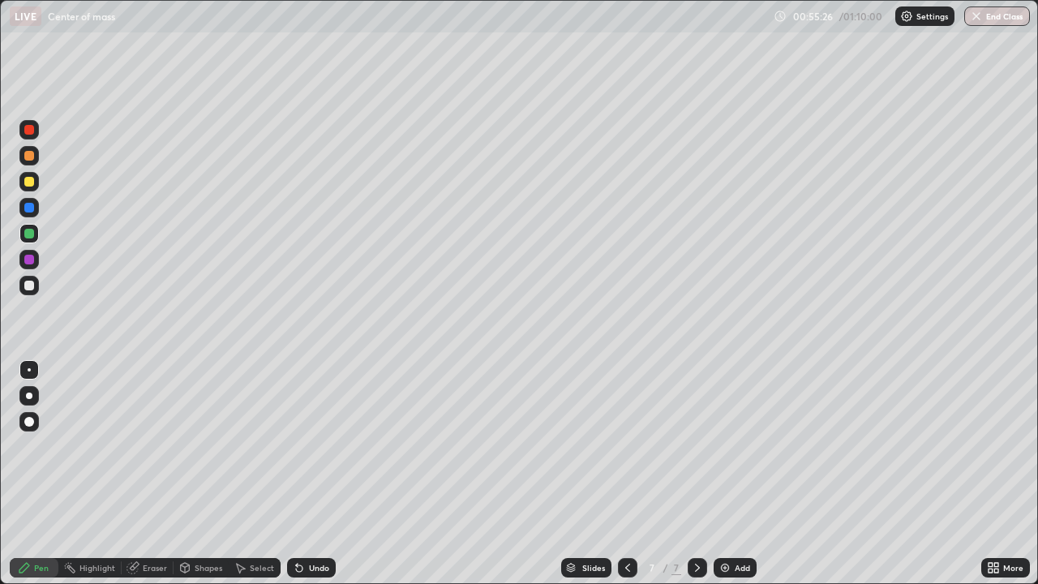
click at [145, 474] on div "Eraser" at bounding box center [155, 568] width 24 height 8
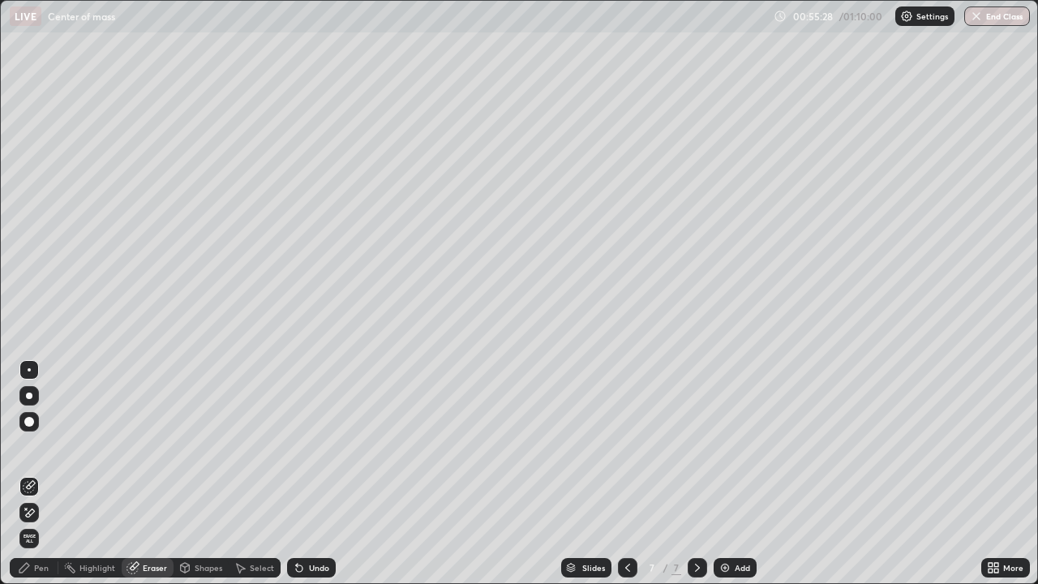
click at [37, 474] on div "Pen" at bounding box center [41, 568] width 15 height 8
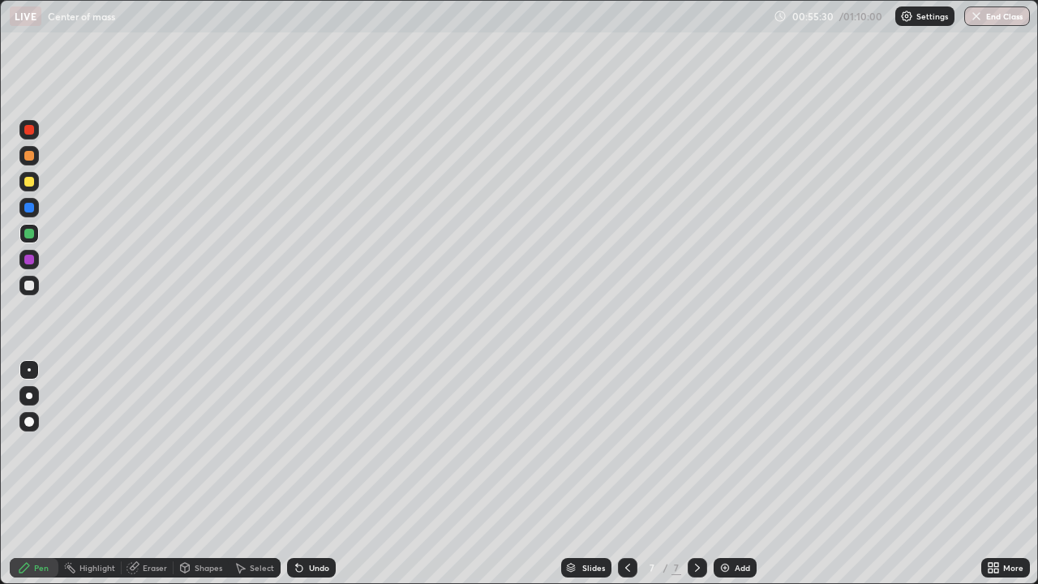
click at [26, 157] on div at bounding box center [29, 156] width 10 height 10
click at [744, 474] on div "Add" at bounding box center [742, 568] width 15 height 8
click at [29, 233] on div at bounding box center [29, 234] width 10 height 10
click at [32, 157] on div at bounding box center [29, 156] width 10 height 10
click at [317, 474] on div "Undo" at bounding box center [319, 568] width 20 height 8
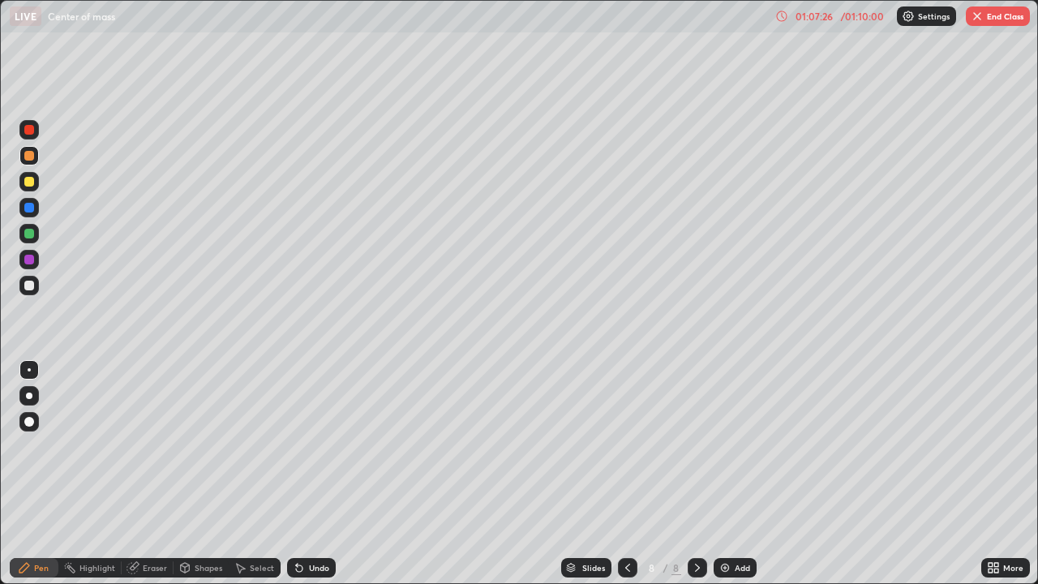
click at [318, 474] on div "Undo" at bounding box center [319, 568] width 20 height 8
click at [320, 474] on div "Undo" at bounding box center [319, 568] width 20 height 8
click at [320, 474] on div "Undo" at bounding box center [311, 567] width 49 height 19
click at [320, 474] on div "Undo" at bounding box center [319, 568] width 20 height 8
click at [319, 474] on div "Undo" at bounding box center [319, 568] width 20 height 8
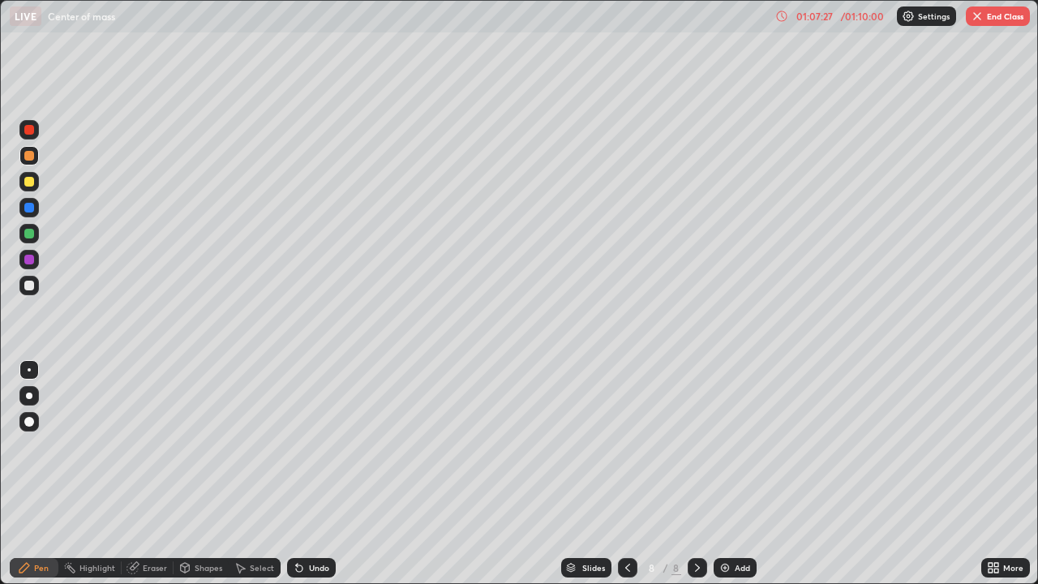
click at [319, 474] on div "Undo" at bounding box center [319, 568] width 20 height 8
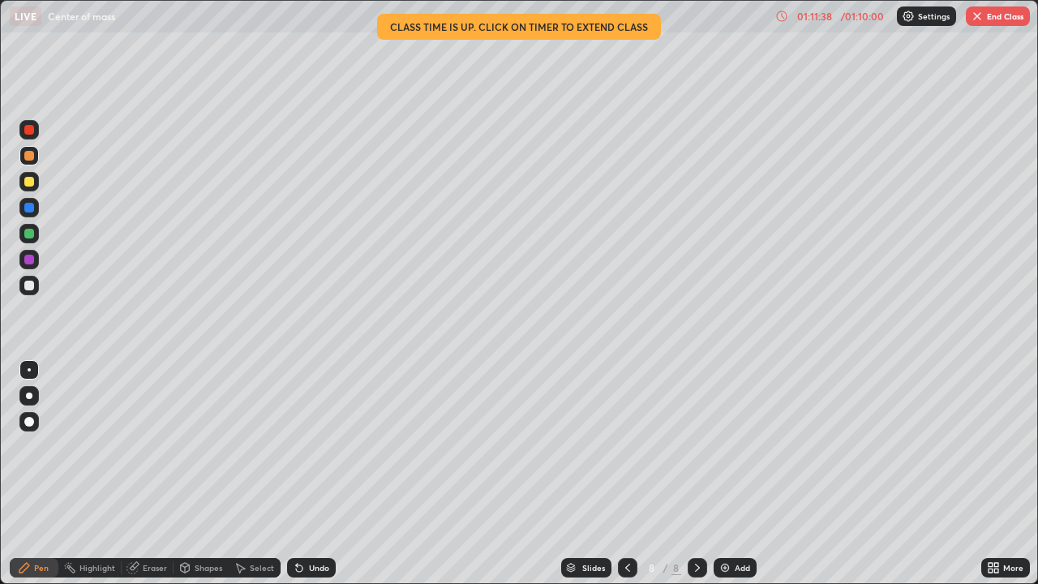
click at [994, 17] on button "End Class" at bounding box center [998, 15] width 64 height 19
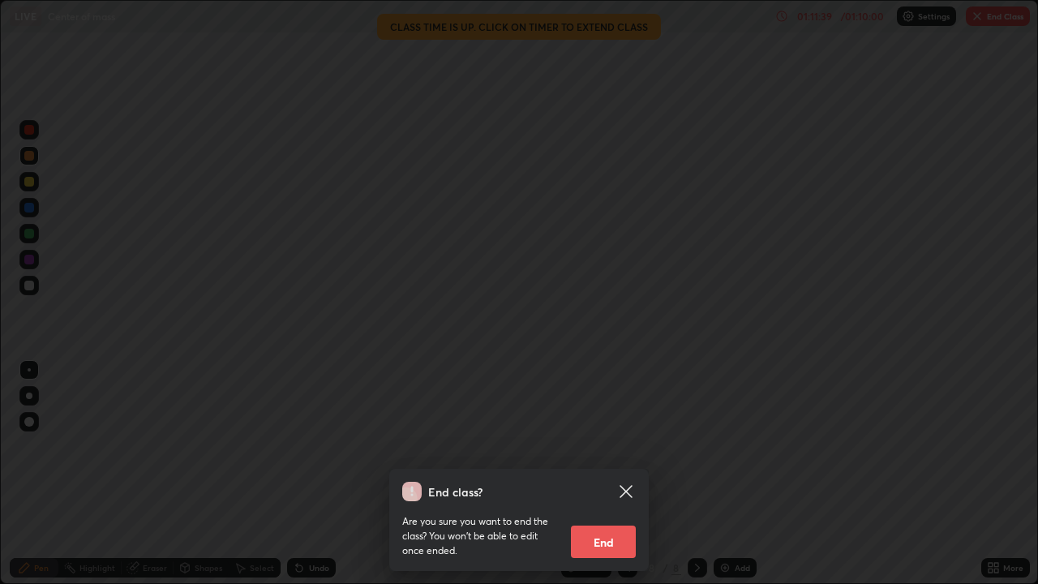
click at [604, 474] on button "End" at bounding box center [603, 542] width 65 height 32
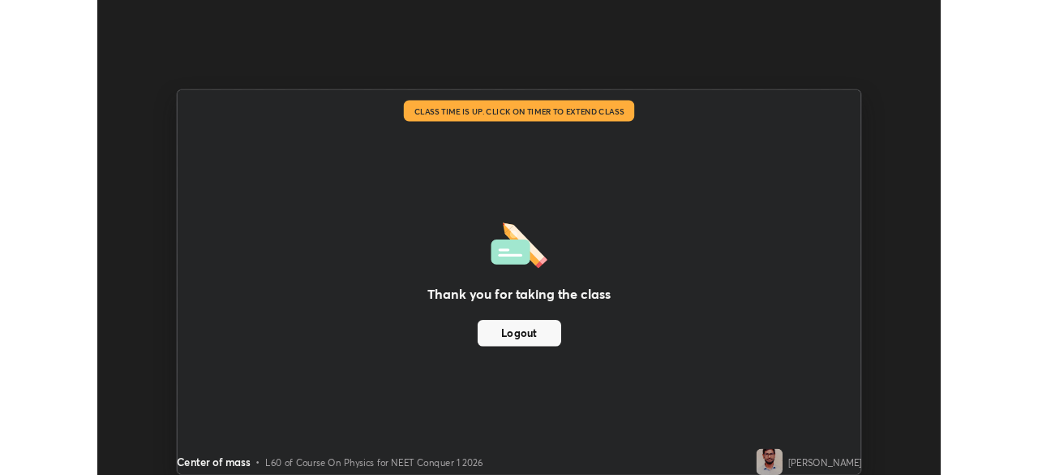
scroll to position [80638, 80074]
